Goal: Use online tool/utility: Utilize a website feature to perform a specific function

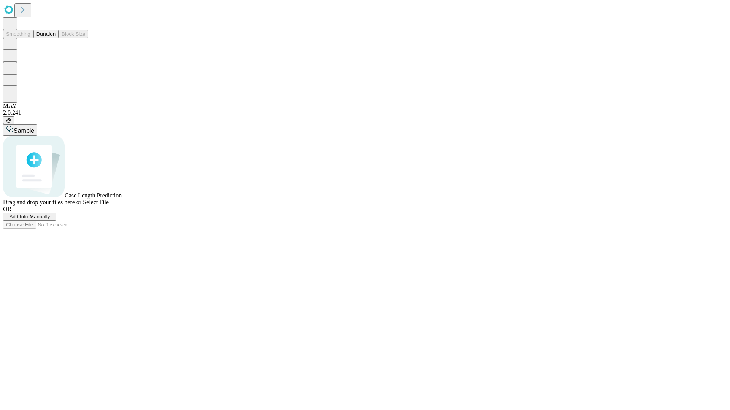
click at [55, 38] on button "Duration" at bounding box center [45, 34] width 25 height 8
click at [109, 206] on span "Select File" at bounding box center [96, 202] width 26 height 6
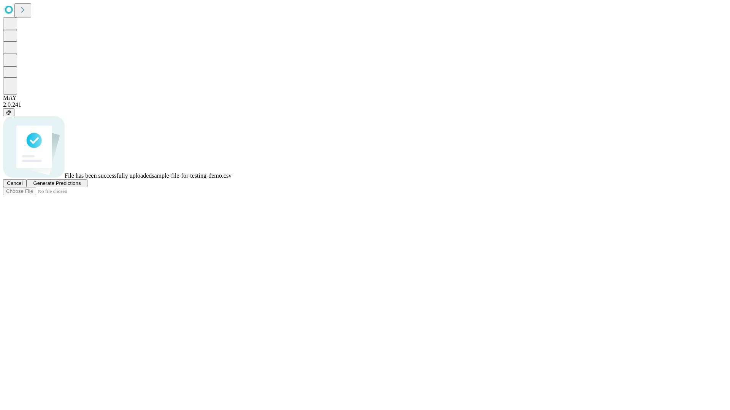
click at [81, 186] on span "Generate Predictions" at bounding box center [57, 184] width 48 height 6
